Goal: Information Seeking & Learning: Learn about a topic

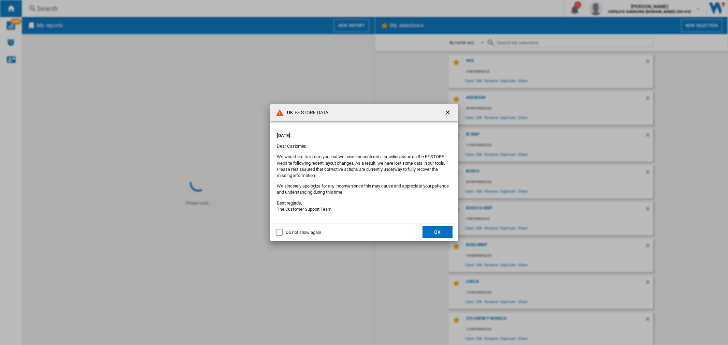
click at [447, 111] on ng-md-icon "getI18NText('BUTTONS.CLOSE_DIALOG')" at bounding box center [448, 113] width 8 height 8
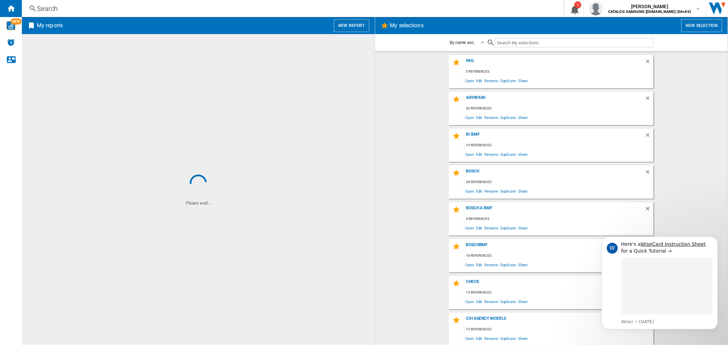
click at [138, 9] on div "Search" at bounding box center [291, 9] width 509 height 10
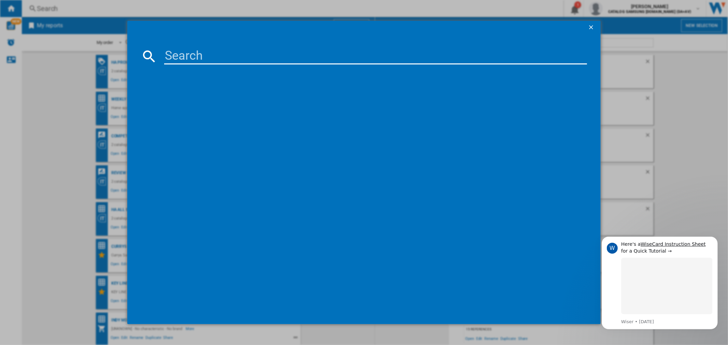
click at [190, 49] on input at bounding box center [375, 56] width 422 height 16
paste input "KAD93AIERG"
type input "KAD93AIERG"
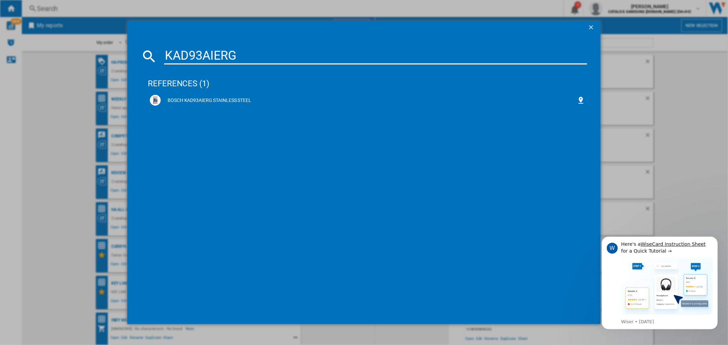
drag, startPoint x: 217, startPoint y: 100, endPoint x: 403, endPoint y: 128, distance: 188.4
click at [217, 100] on div "BOSCH KAD93AIERG STAINLESS STEEL" at bounding box center [369, 100] width 416 height 7
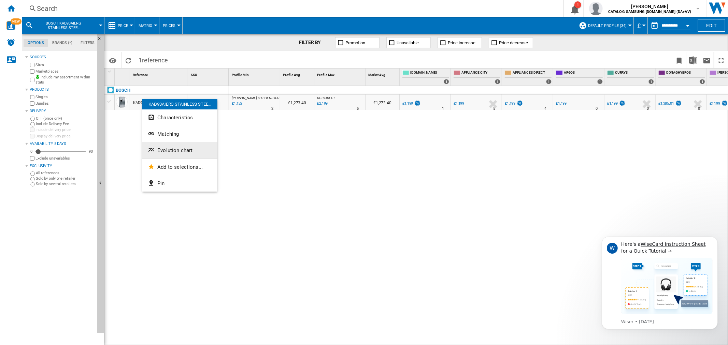
click at [173, 152] on span "Evolution chart" at bounding box center [174, 150] width 35 height 6
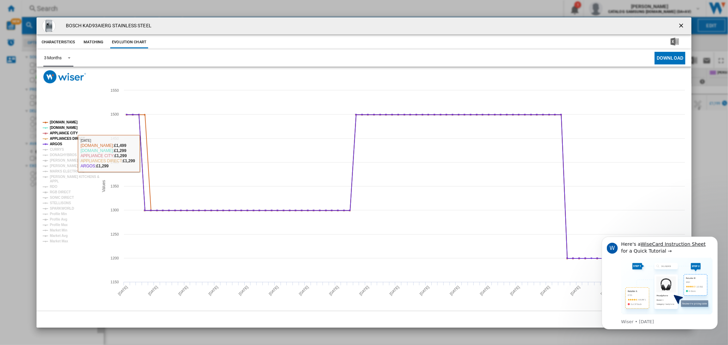
click at [54, 60] on div "3 Months" at bounding box center [53, 57] width 18 height 5
click at [57, 76] on div "6 Months" at bounding box center [53, 75] width 18 height 6
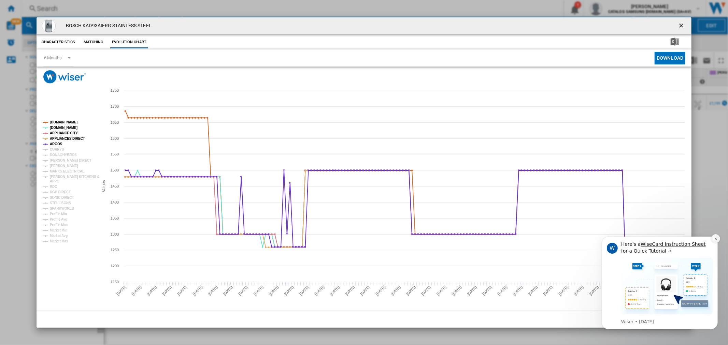
click at [713, 240] on button "Dismiss notification" at bounding box center [715, 238] width 9 height 9
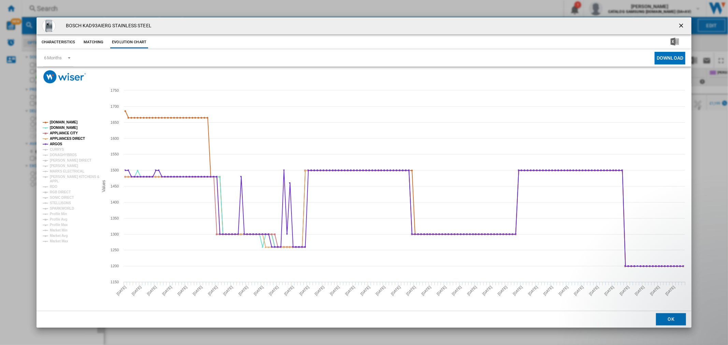
drag, startPoint x: 682, startPoint y: 24, endPoint x: 639, endPoint y: 35, distance: 44.4
click at [683, 24] on ng-md-icon "getI18NText('BUTTONS.CLOSE_DIALOG')" at bounding box center [682, 26] width 8 height 8
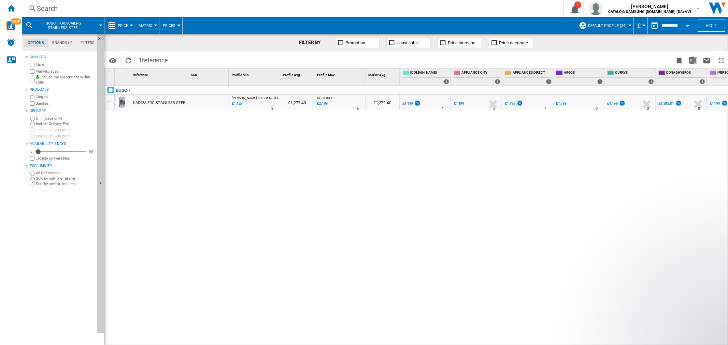
click at [182, 63] on span at bounding box center [296, 60] width 250 height 16
click at [162, 9] on div "Search" at bounding box center [291, 9] width 509 height 10
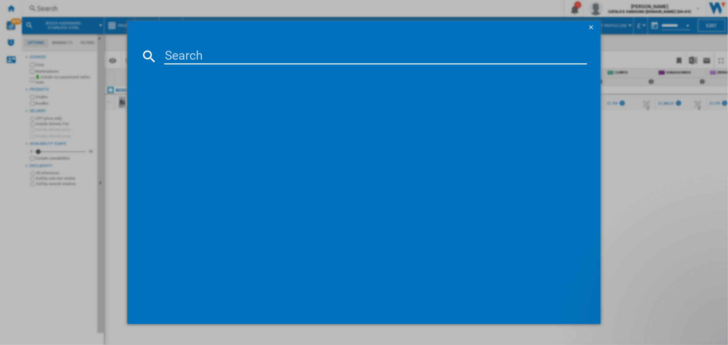
type input "KAD93ABEP"
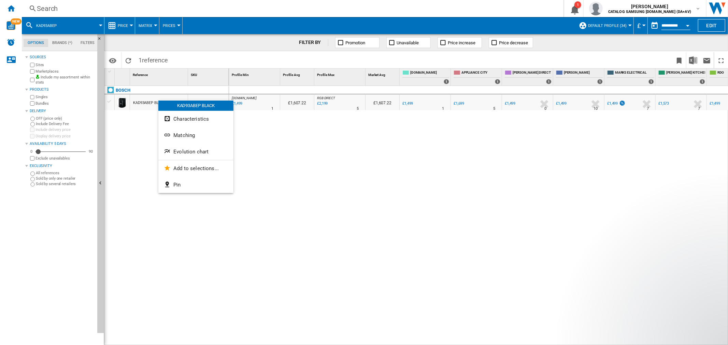
drag, startPoint x: 267, startPoint y: 179, endPoint x: 248, endPoint y: 166, distance: 23.3
click at [267, 178] on div at bounding box center [364, 172] width 728 height 345
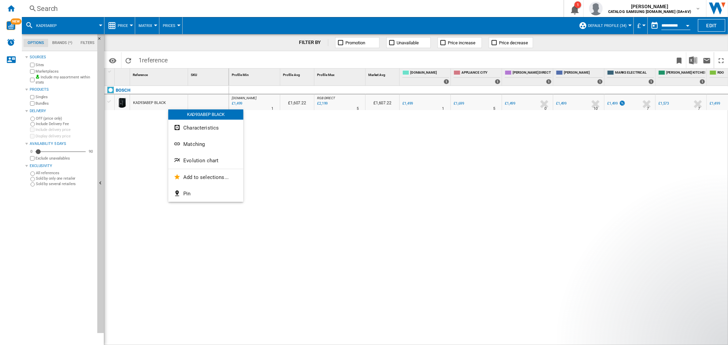
click at [196, 140] on button "Matching" at bounding box center [205, 144] width 75 height 16
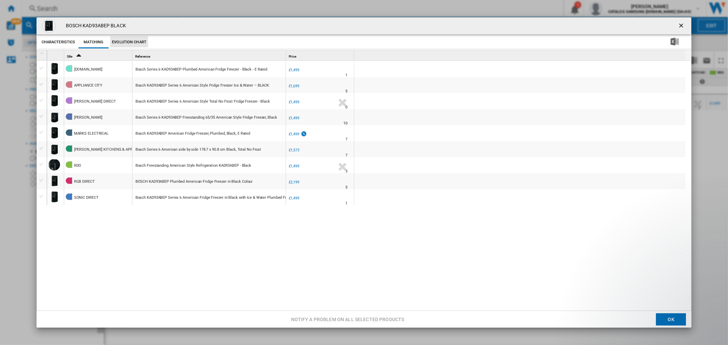
drag, startPoint x: 123, startPoint y: 42, endPoint x: 162, endPoint y: 48, distance: 39.7
click at [124, 42] on button "Evolution chart" at bounding box center [129, 42] width 38 height 12
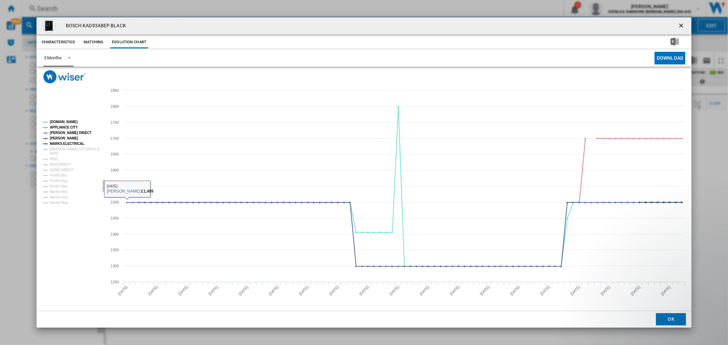
drag, startPoint x: 53, startPoint y: 59, endPoint x: 57, endPoint y: 63, distance: 6.0
click at [53, 59] on div "3 Months" at bounding box center [53, 57] width 18 height 5
click at [59, 76] on div "6 Months" at bounding box center [53, 75] width 18 height 6
